Goal: Information Seeking & Learning: Find specific fact

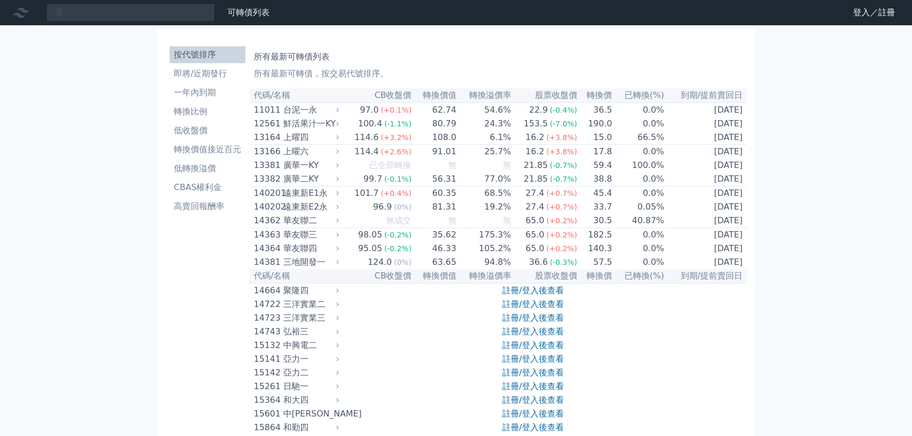
type input "景"
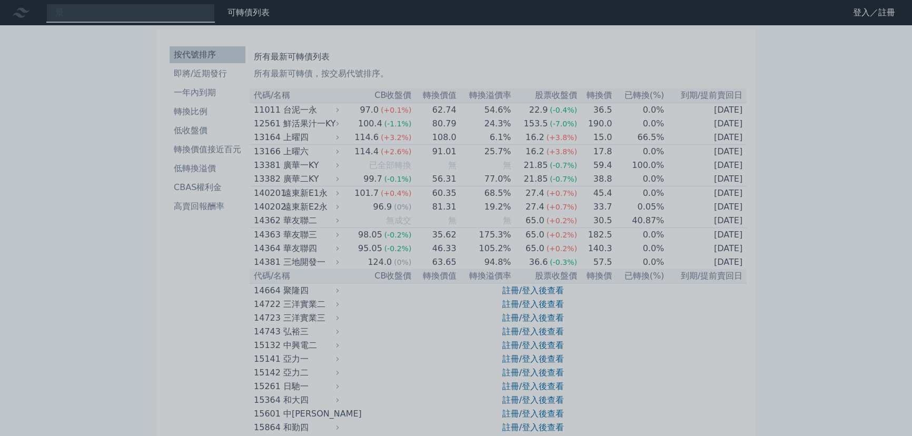
click at [103, 10] on div at bounding box center [456, 218] width 912 height 436
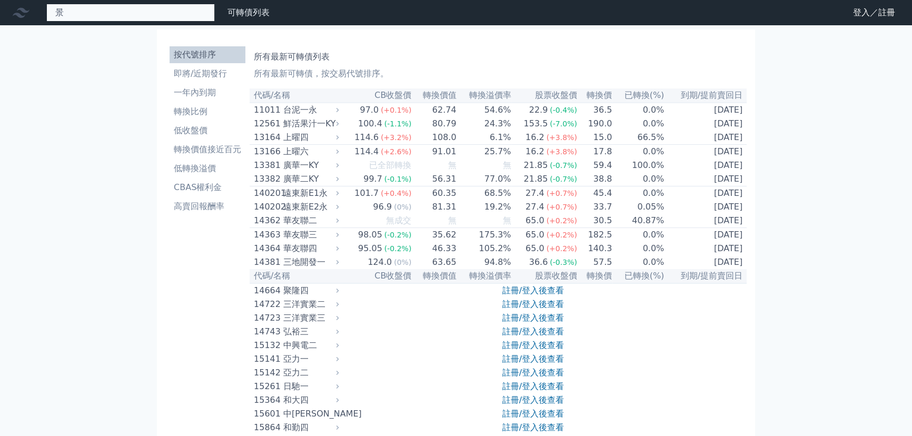
click at [103, 11] on div "景" at bounding box center [130, 13] width 168 height 18
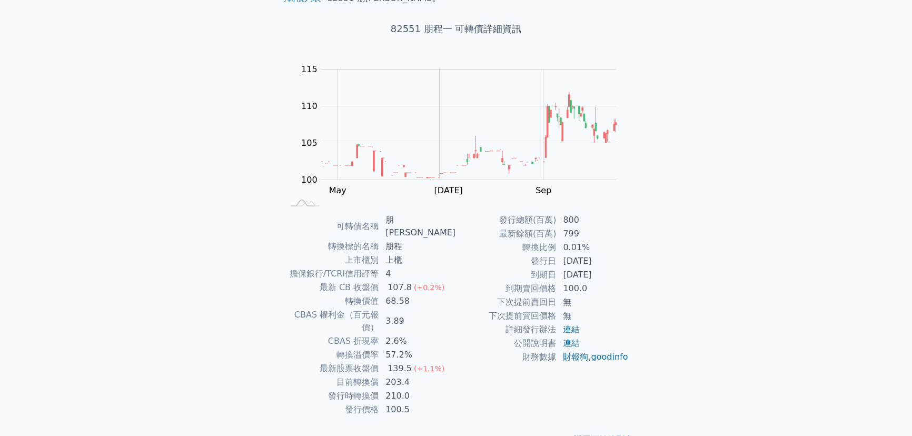
scroll to position [51, 0]
click at [591, 361] on link "goodinfo" at bounding box center [609, 356] width 37 height 10
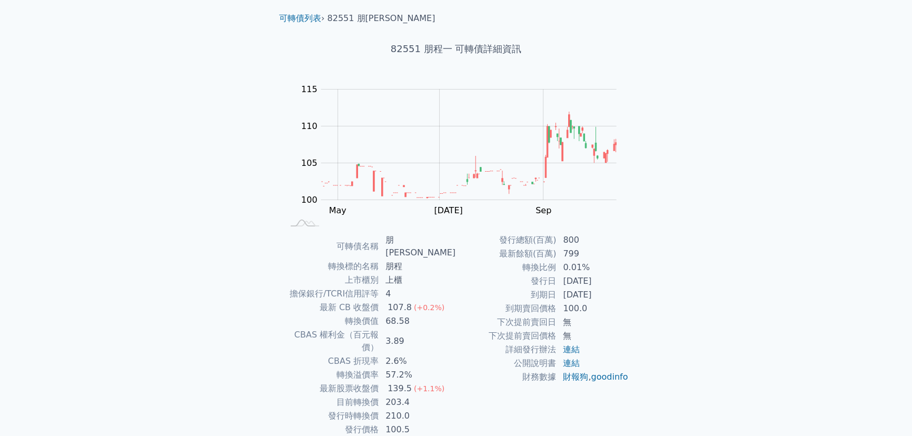
scroll to position [0, 0]
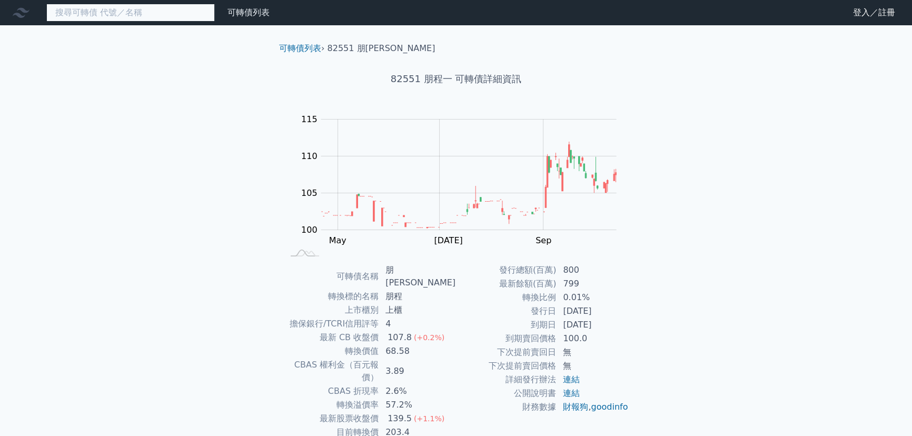
click at [162, 16] on input at bounding box center [130, 13] width 168 height 18
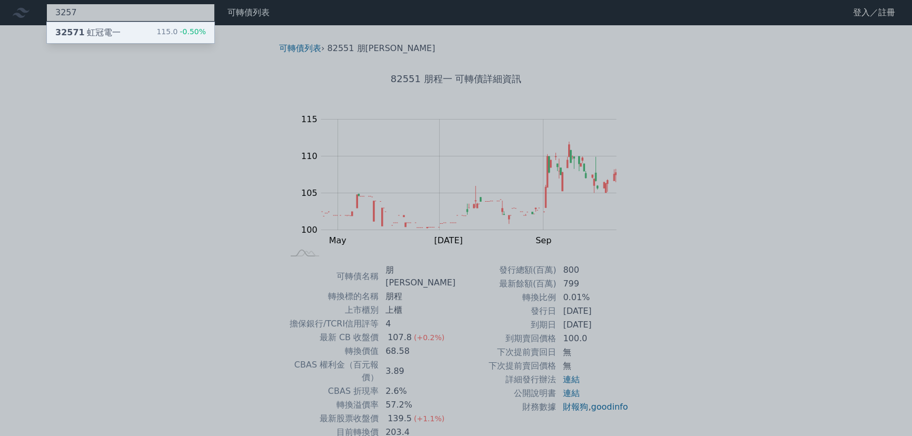
type input "3257"
click at [112, 28] on div "32571 虹冠電一" at bounding box center [87, 32] width 65 height 13
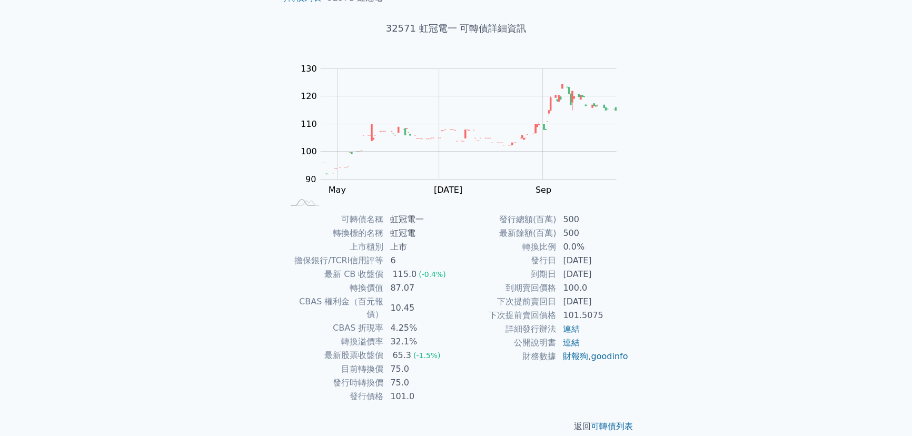
scroll to position [51, 0]
click at [591, 361] on link "goodinfo" at bounding box center [609, 356] width 37 height 10
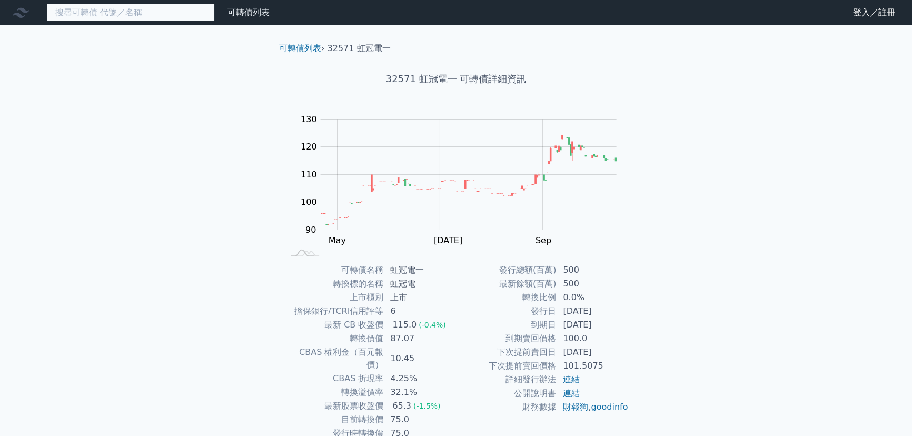
click at [139, 21] on input at bounding box center [130, 13] width 168 height 18
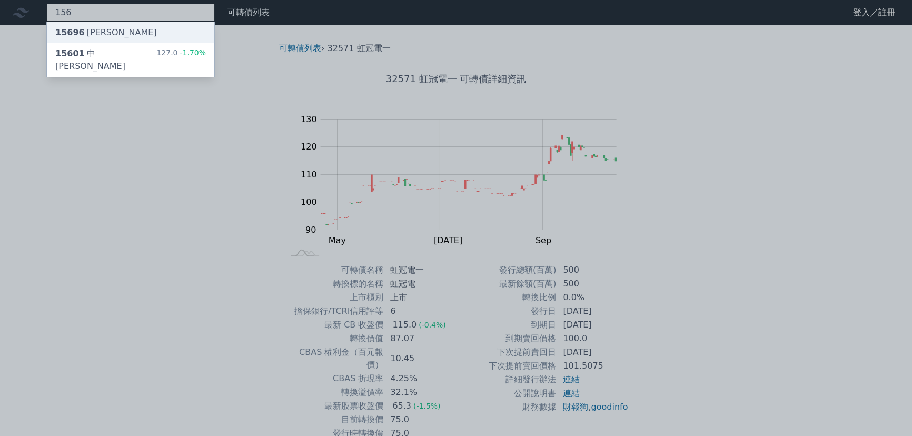
type input "156"
click at [112, 41] on div "15696 濱川六" at bounding box center [130, 32] width 167 height 21
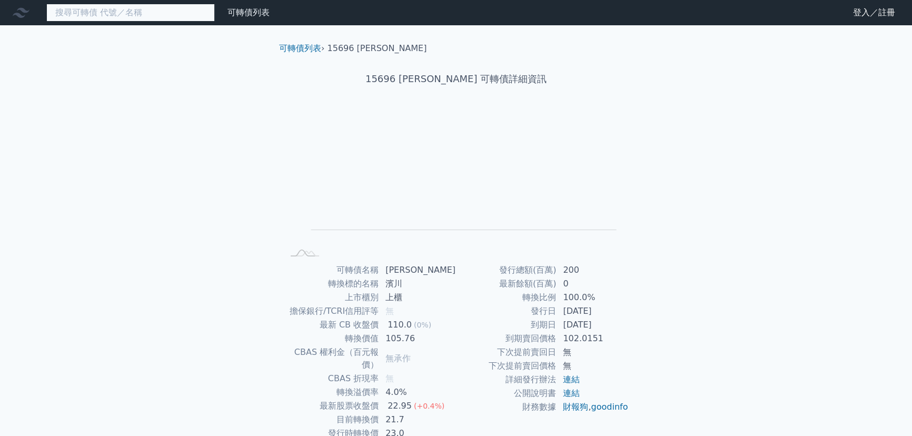
click at [123, 19] on input at bounding box center [130, 13] width 168 height 18
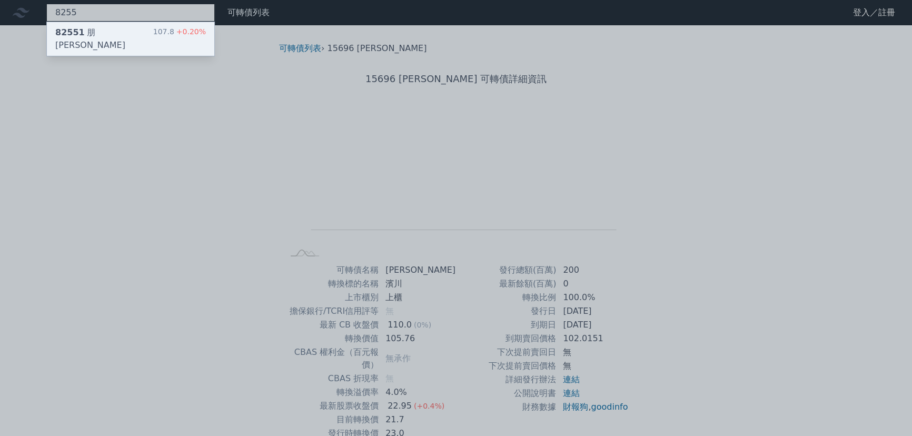
type input "8255"
click at [105, 30] on div "82551 朋程一" at bounding box center [104, 38] width 98 height 25
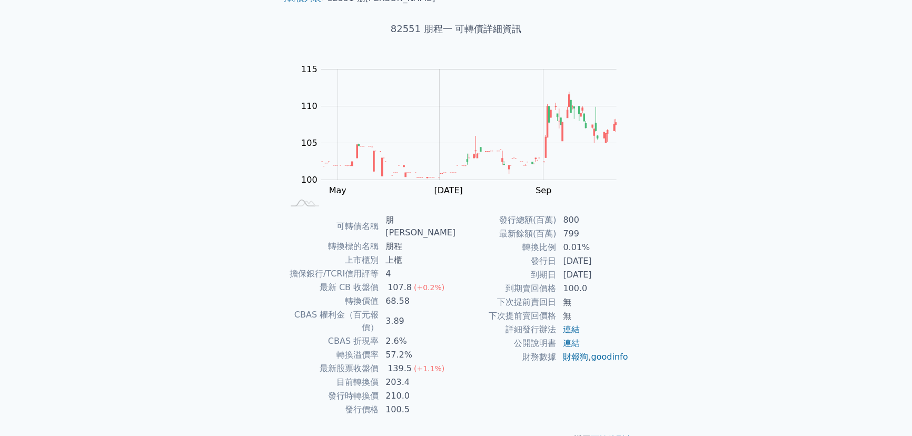
scroll to position [51, 0]
